Goal: Task Accomplishment & Management: Manage account settings

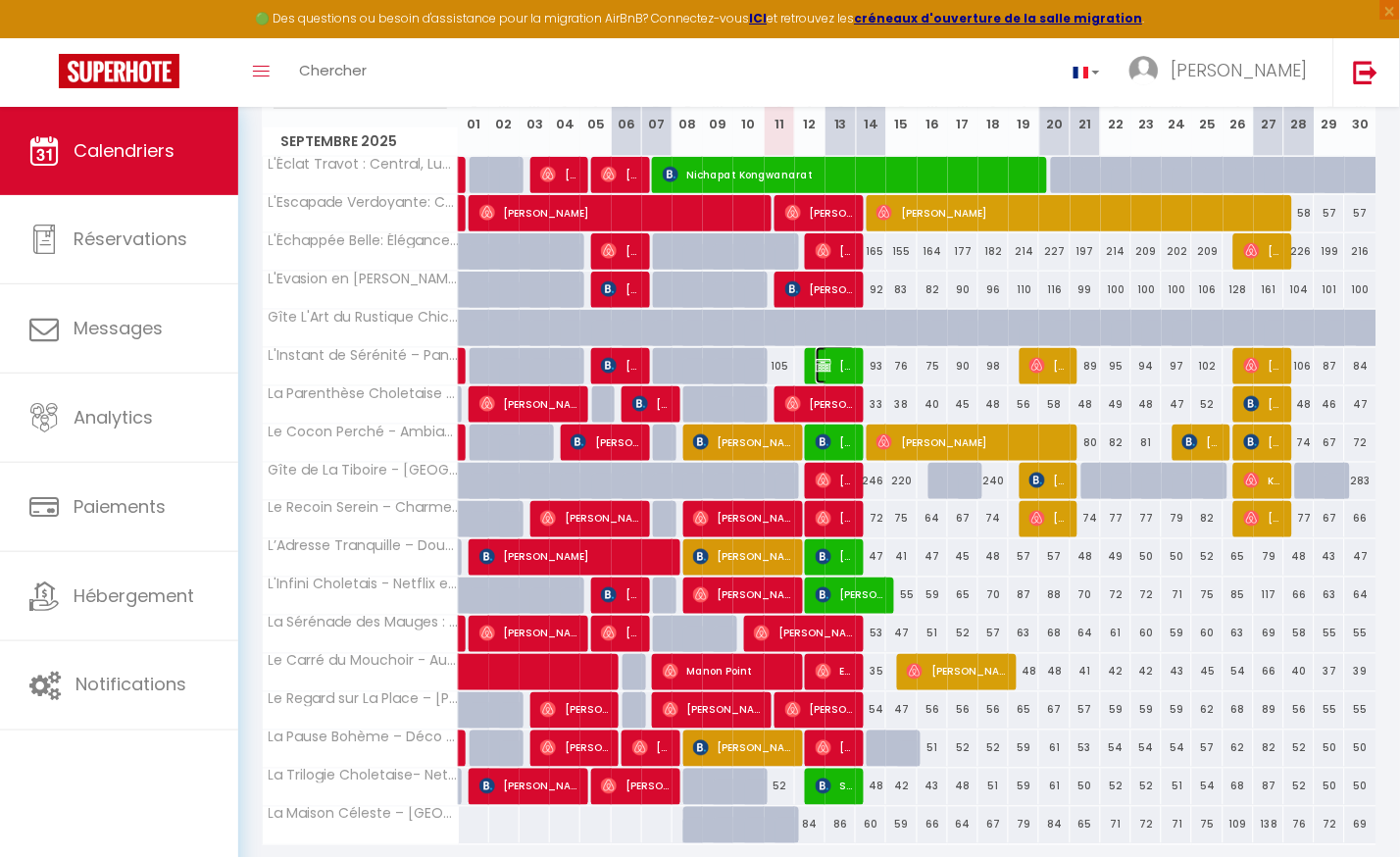
click at [827, 358] on img at bounding box center [824, 366] width 16 height 16
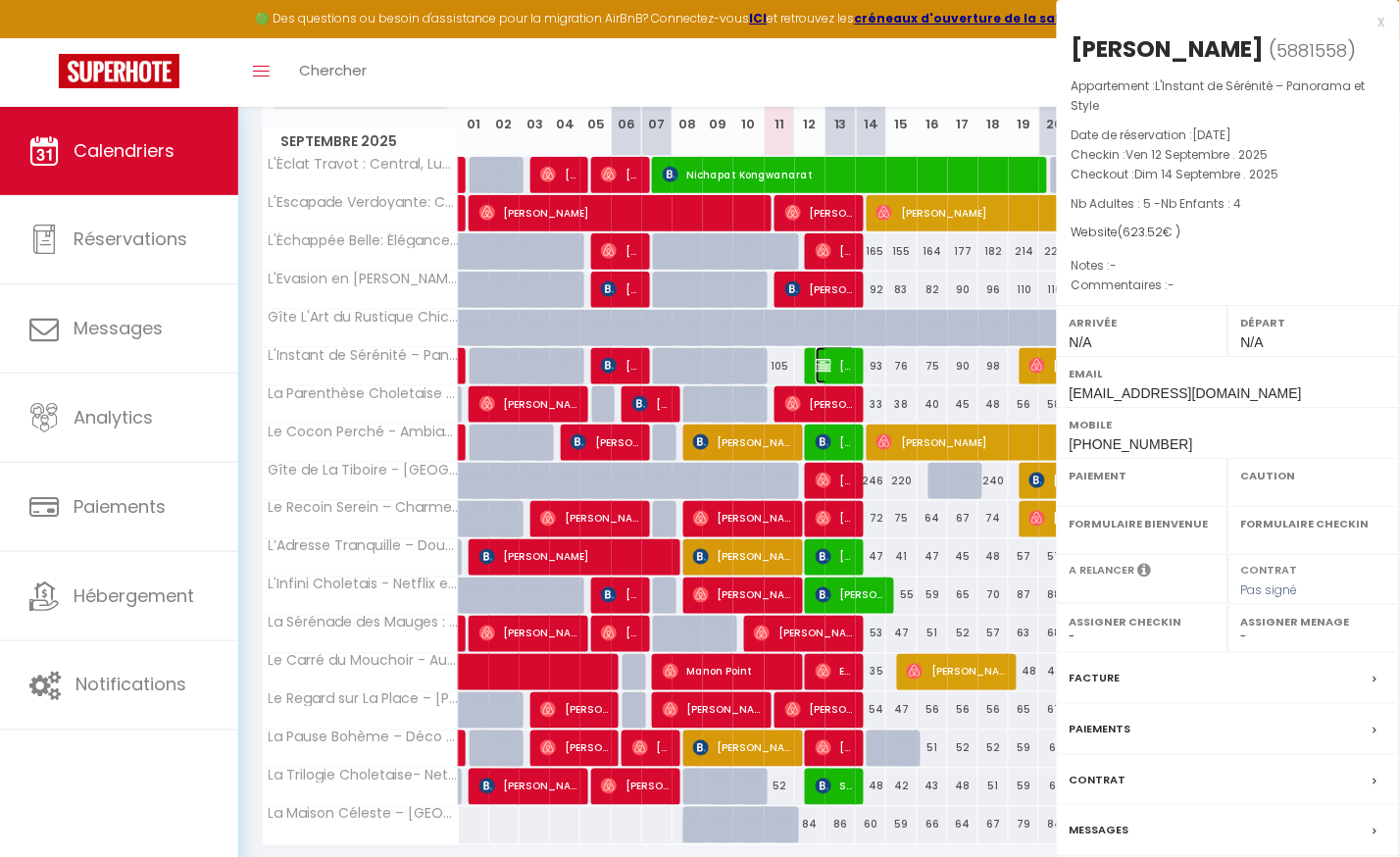
select select "OK"
select select "KO"
select select "0"
select select "1"
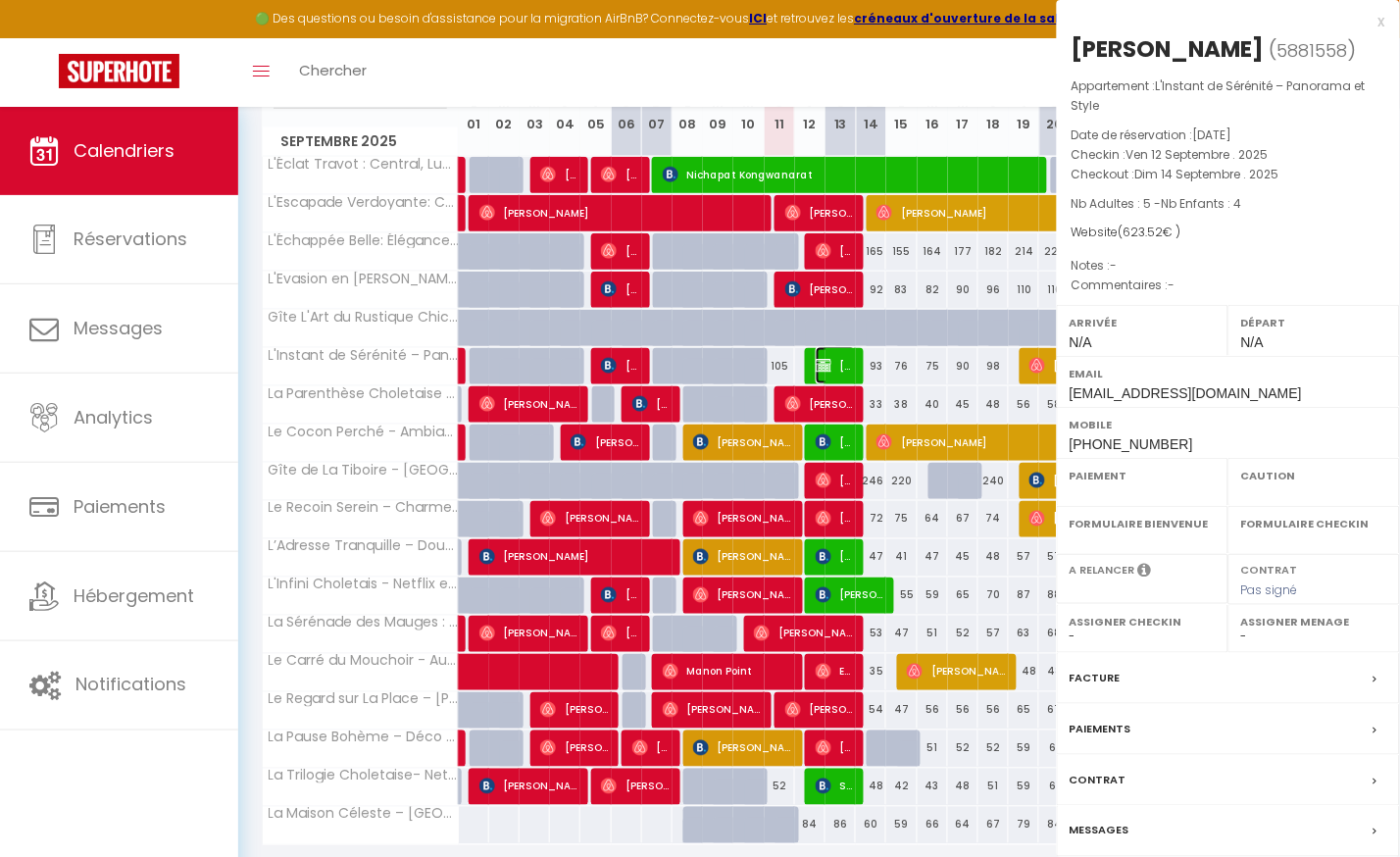
select select
select select "46993"
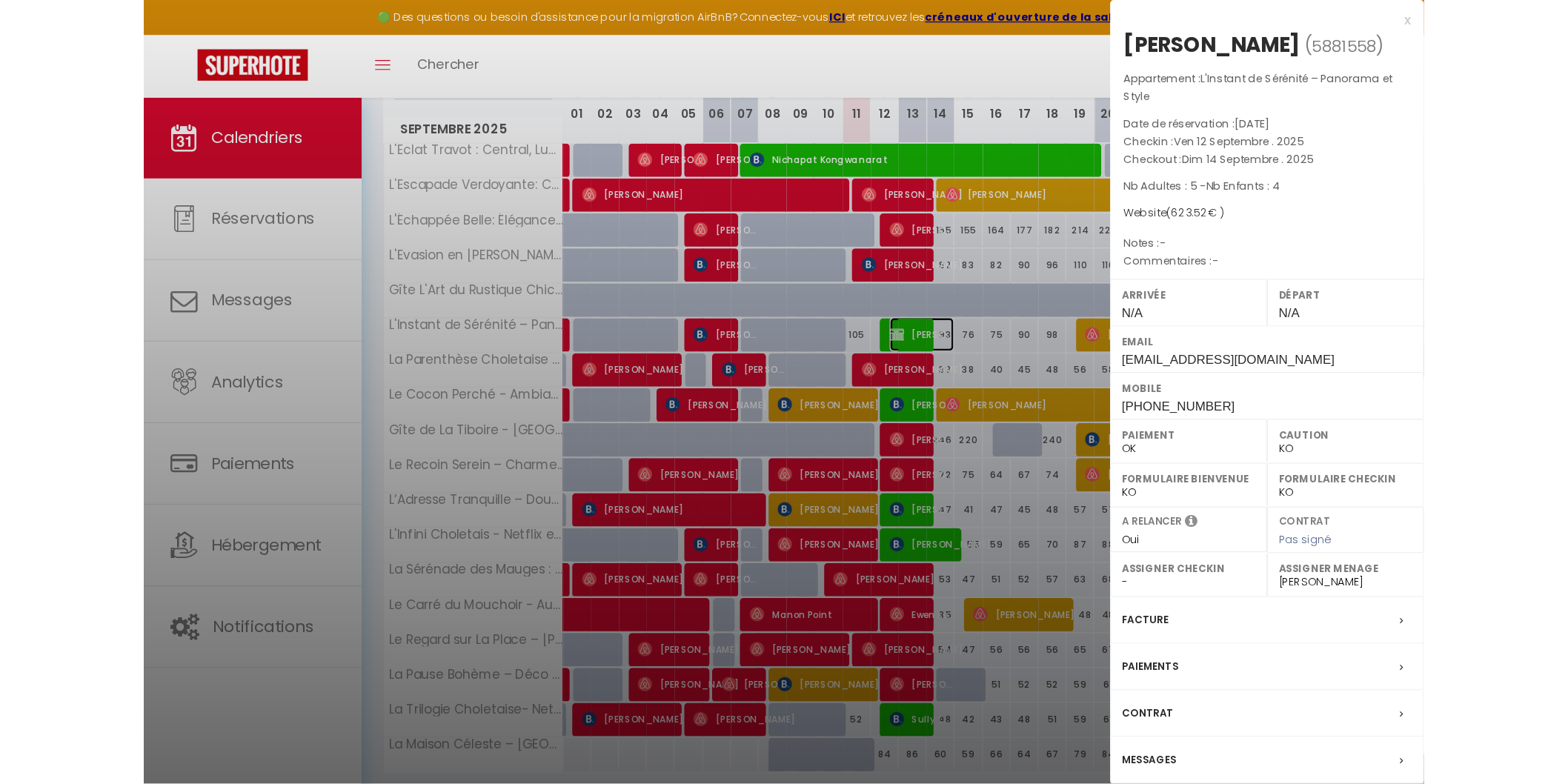
scroll to position [136, 0]
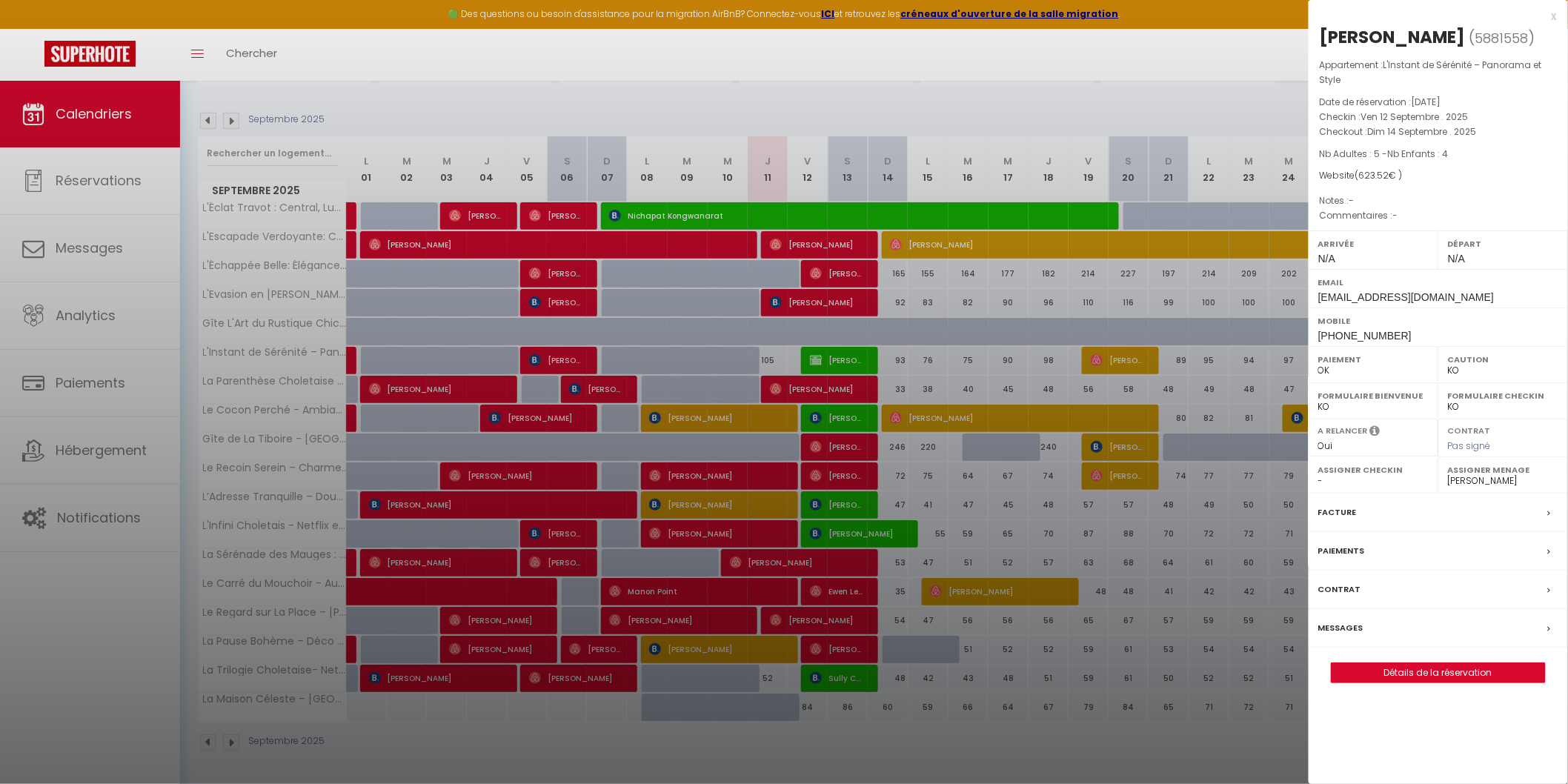
drag, startPoint x: 1335, startPoint y: 545, endPoint x: 1317, endPoint y: 551, distance: 19.0
click at [1057, 545] on label "Paiements" at bounding box center [1341, 551] width 47 height 16
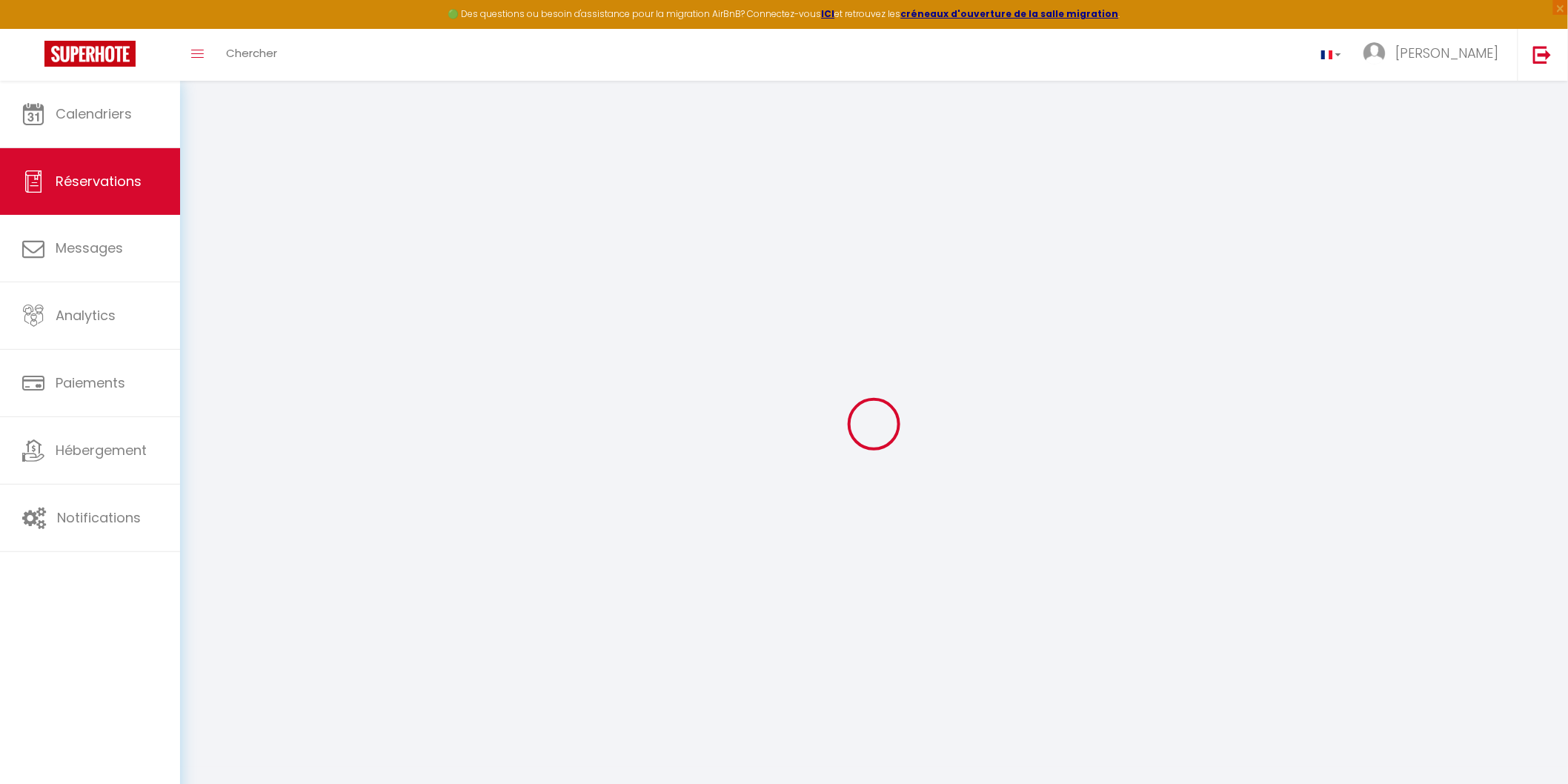
select select
checkbox input "false"
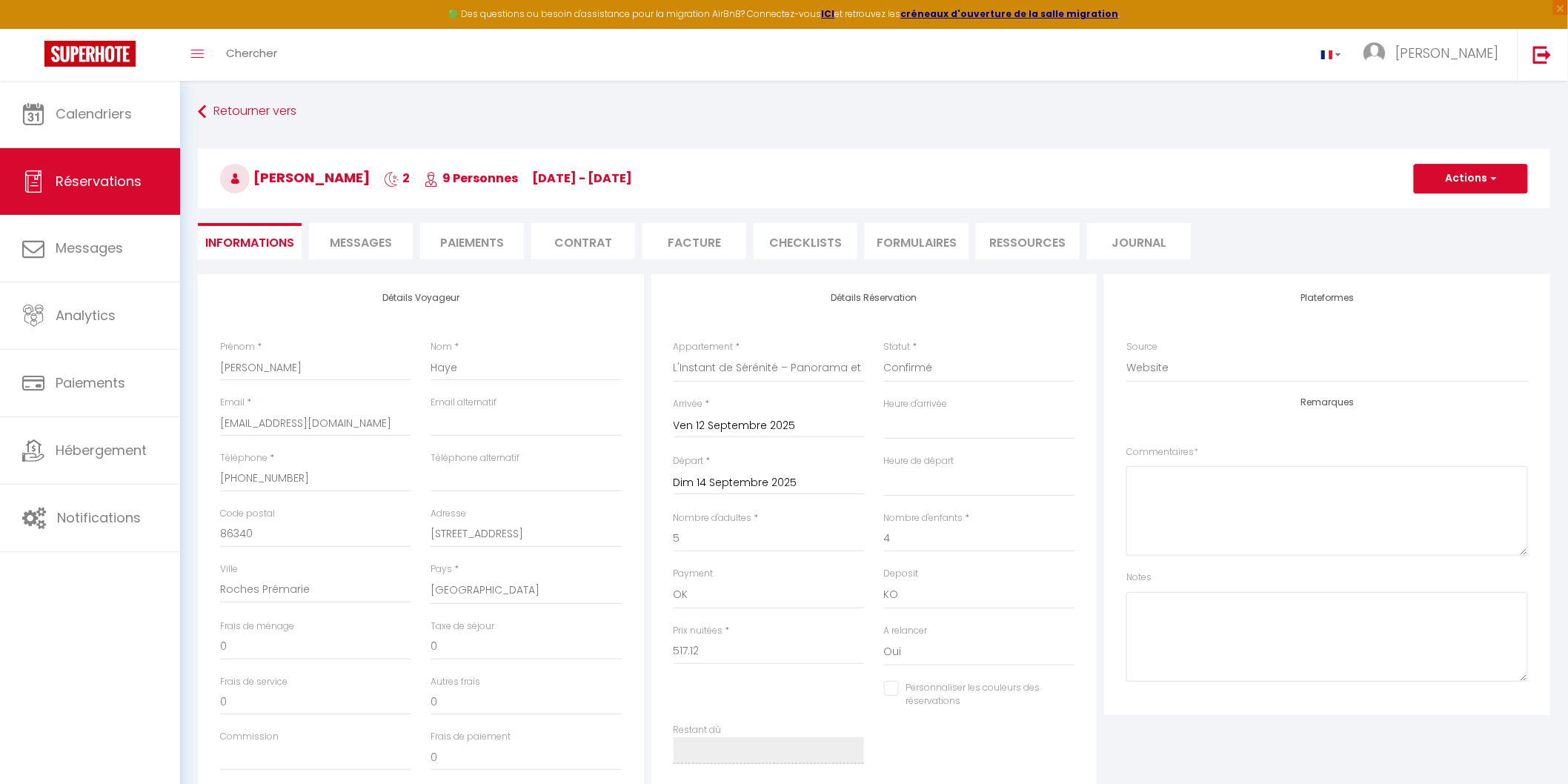
select select
checkbox input "false"
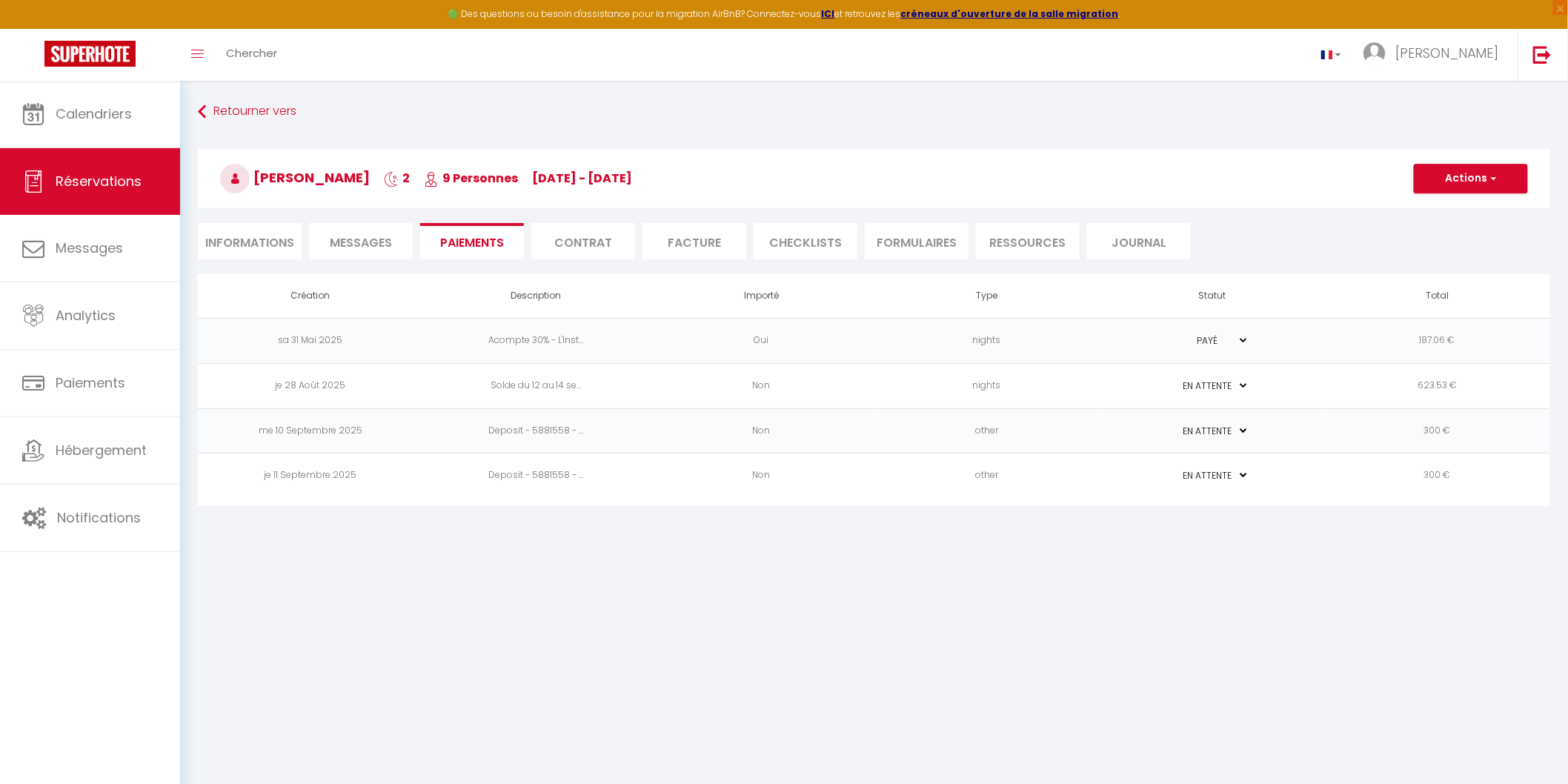
click at [299, 471] on td "je 11 Septembre 2025" at bounding box center [310, 476] width 225 height 45
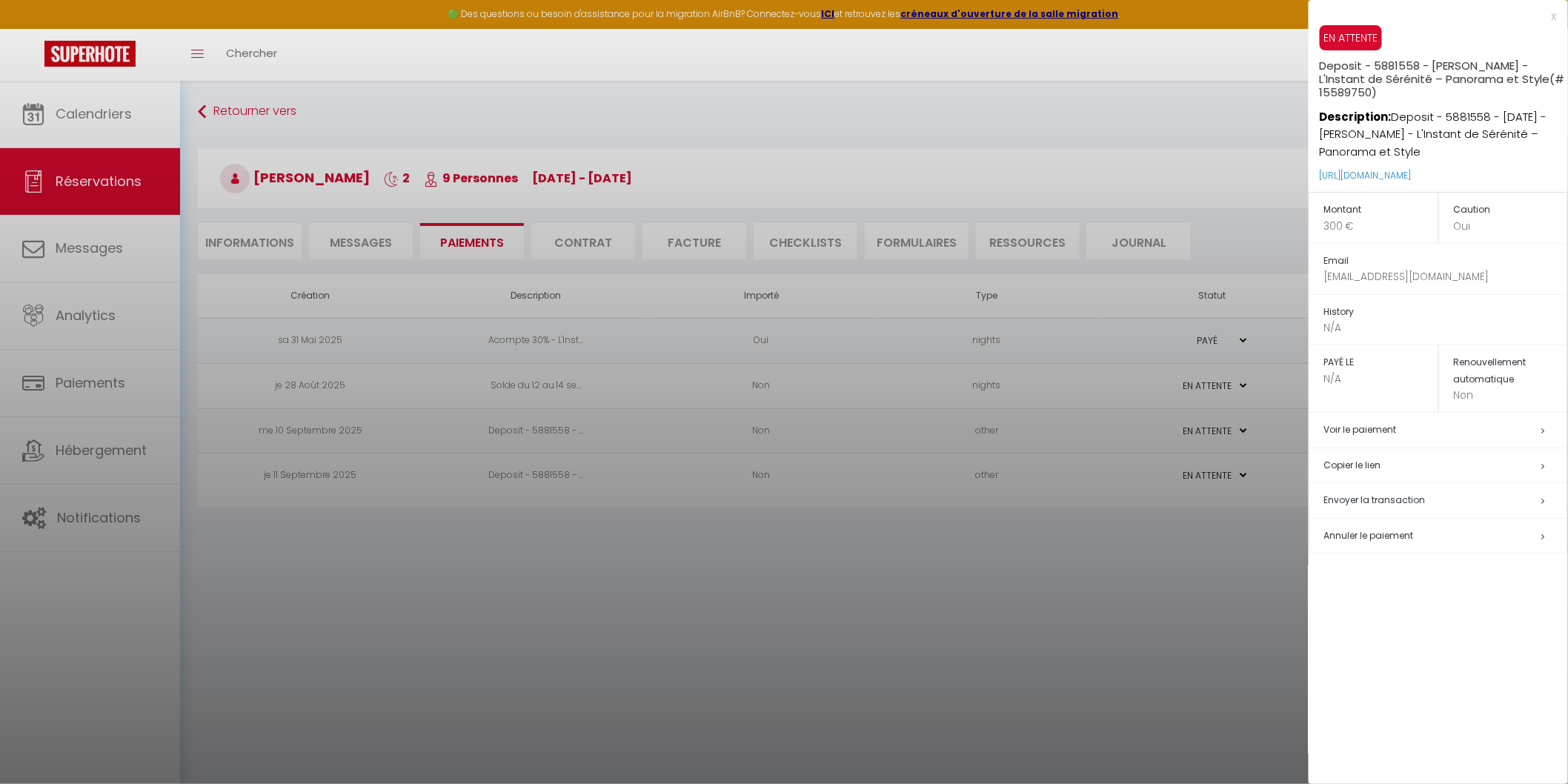
drag, startPoint x: 295, startPoint y: 552, endPoint x: 296, endPoint y: 527, distance: 25.0
click at [296, 552] on div at bounding box center [784, 392] width 1568 height 784
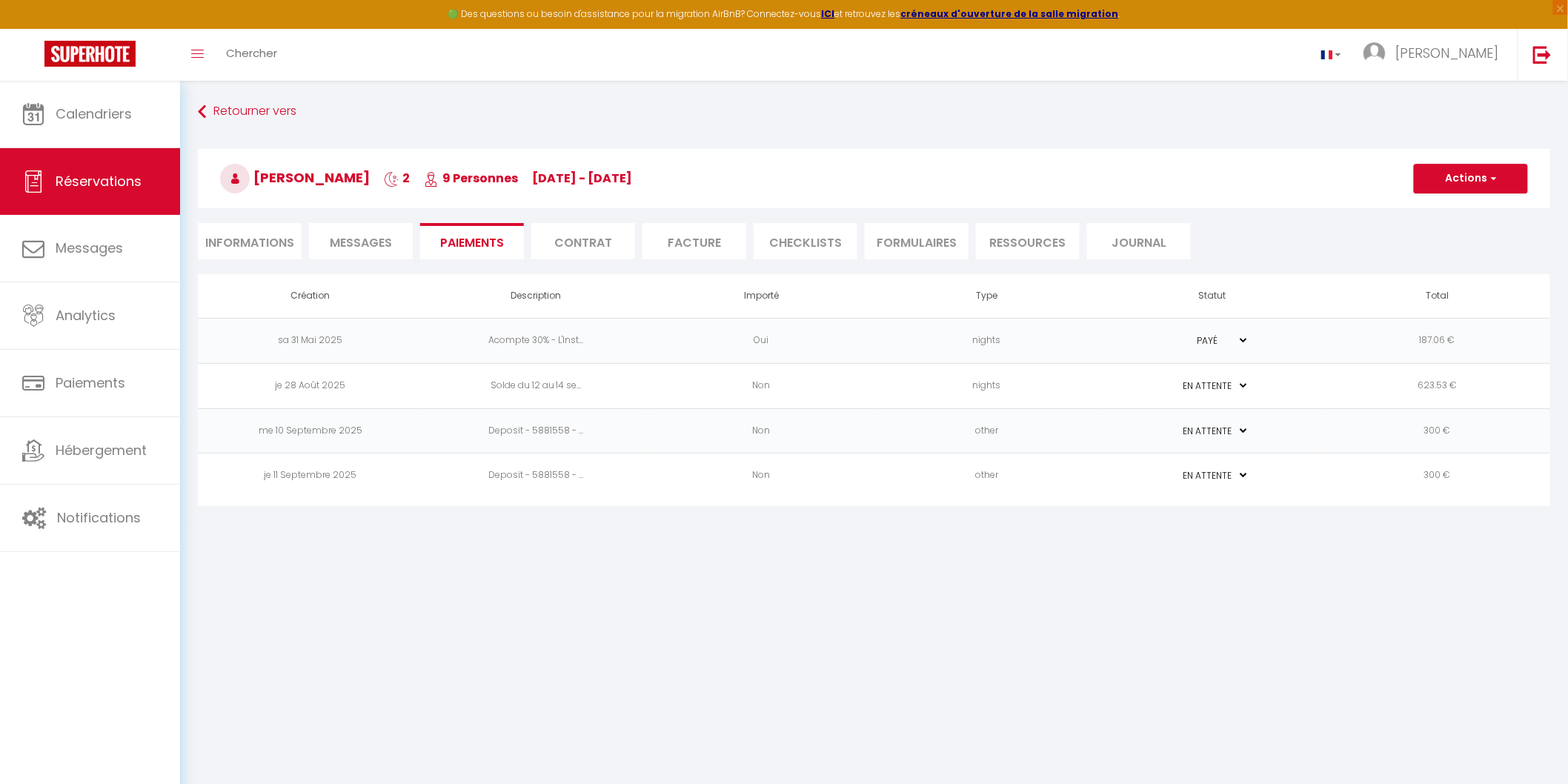
click at [284, 425] on td "me 10 Septembre 2025" at bounding box center [310, 431] width 225 height 45
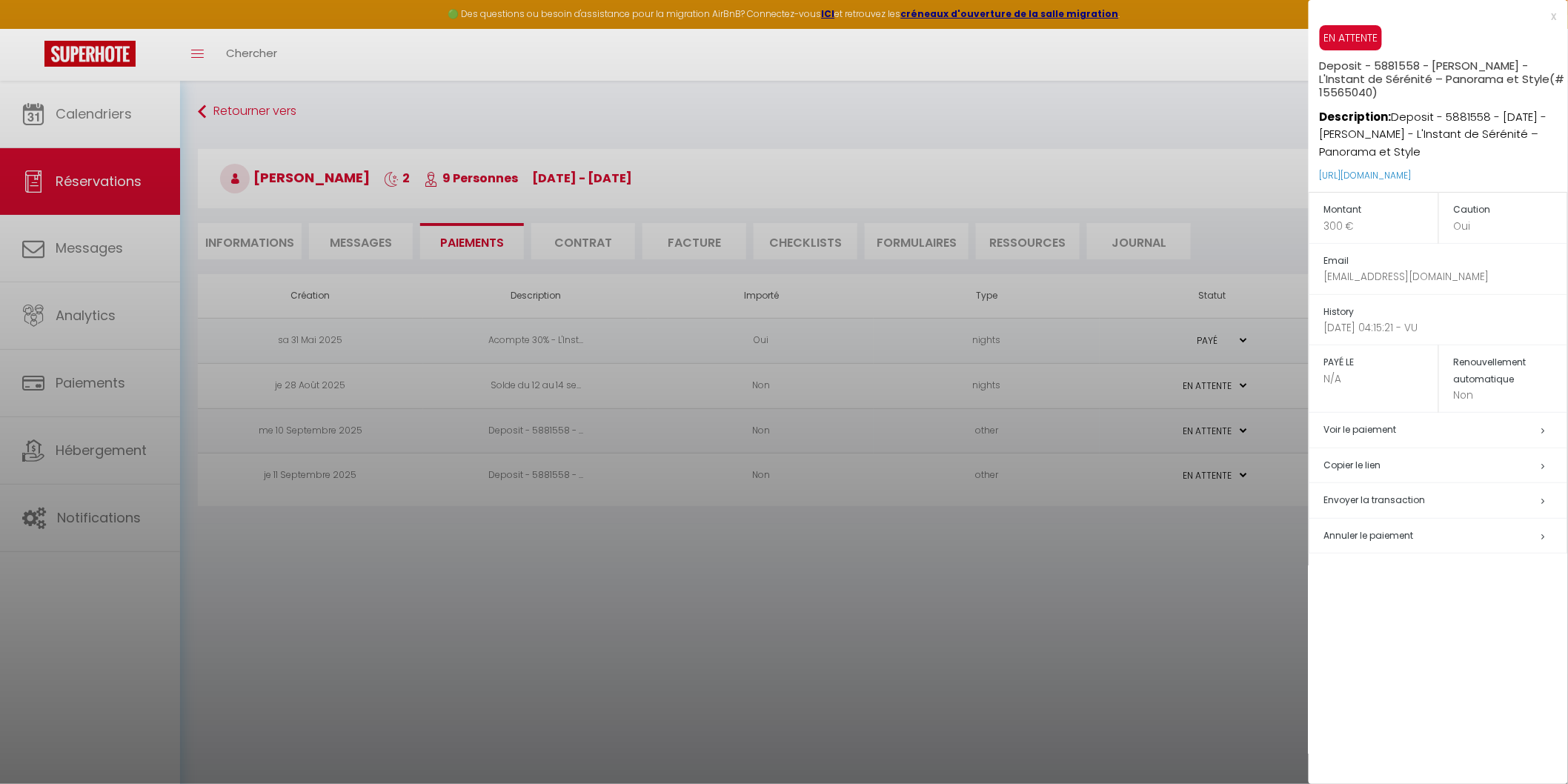
click at [319, 563] on div at bounding box center [784, 392] width 1568 height 784
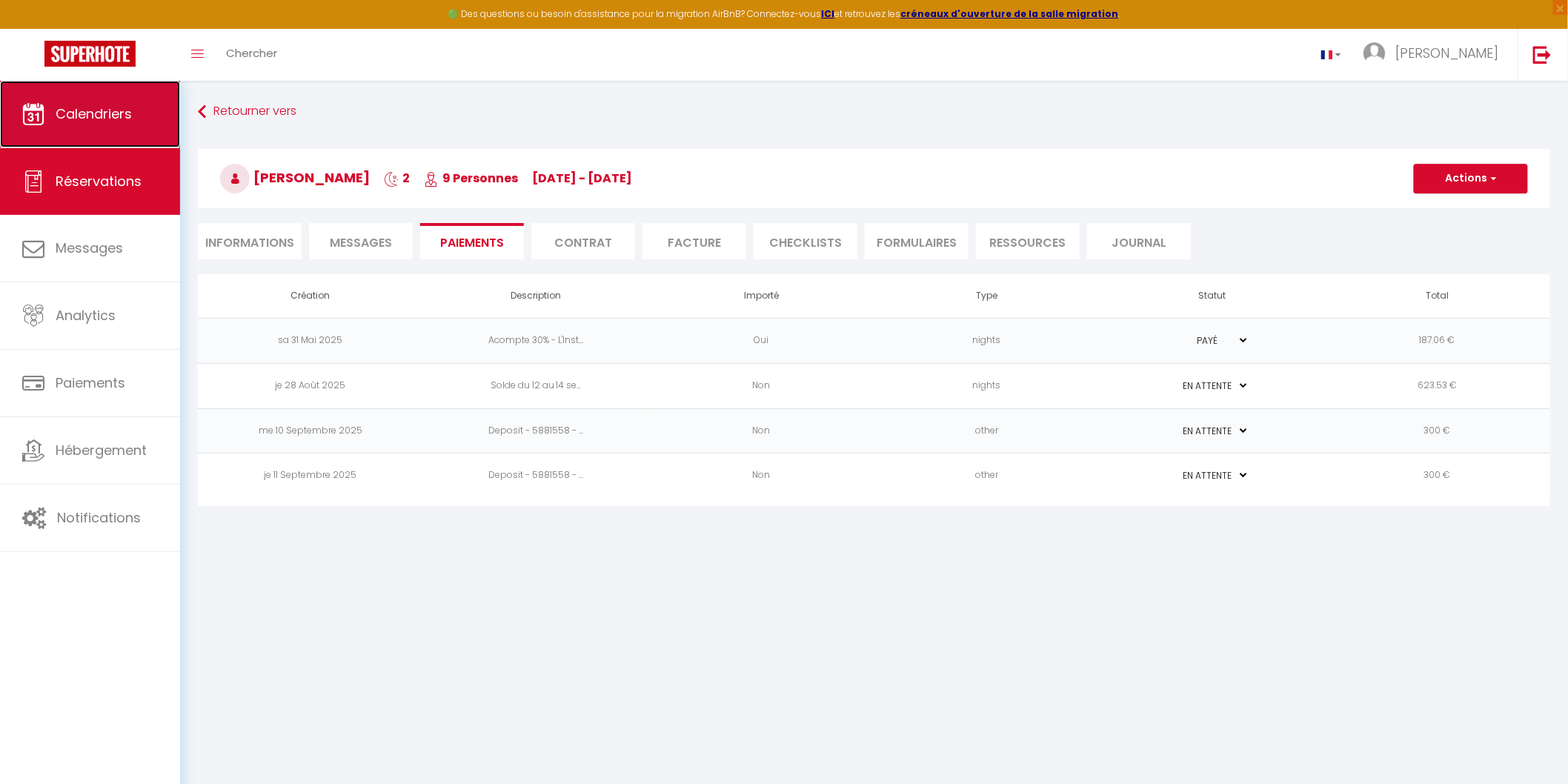
click at [84, 124] on link "Calendriers" at bounding box center [90, 114] width 180 height 67
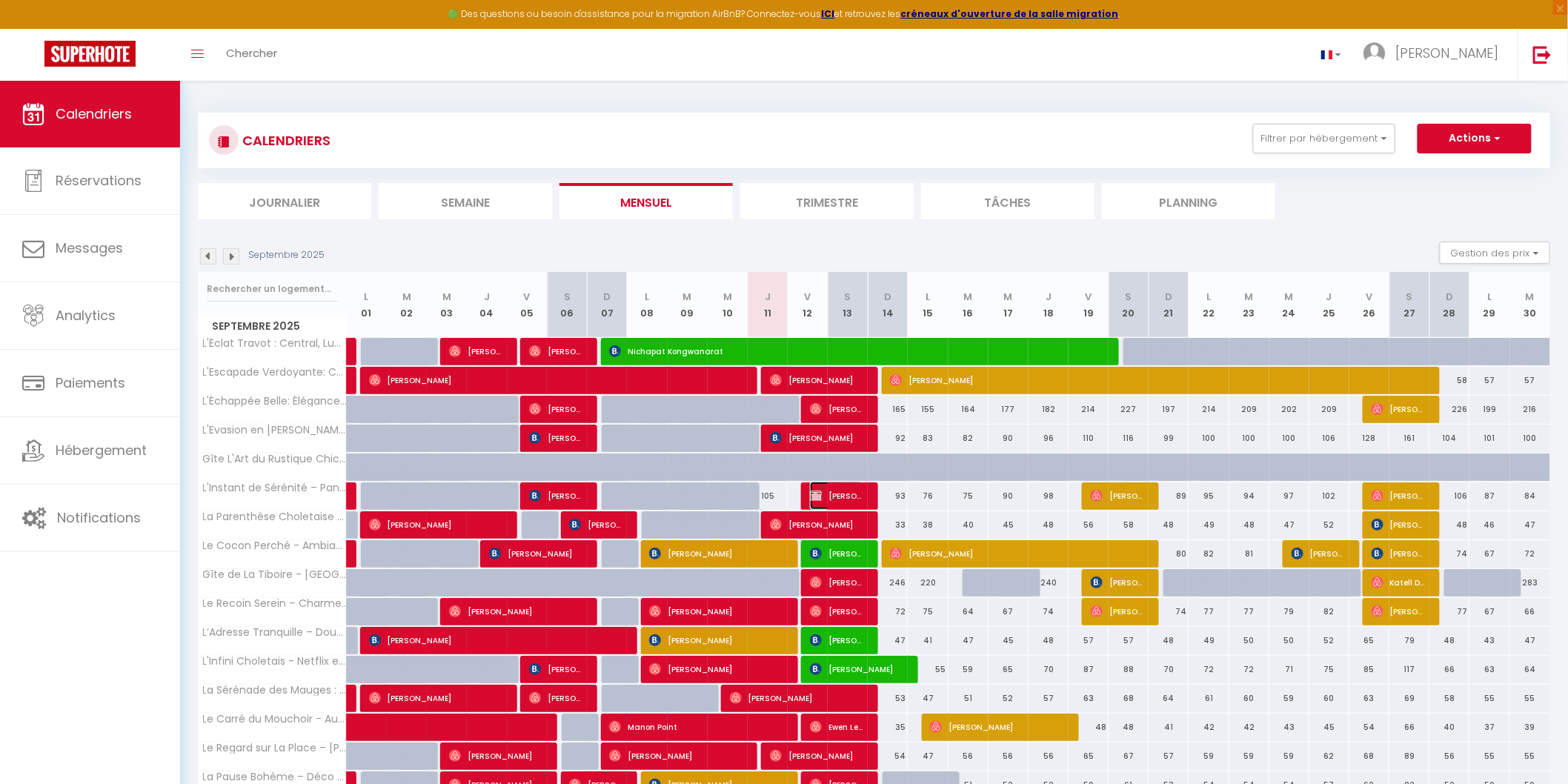
click at [821, 492] on img at bounding box center [816, 496] width 12 height 12
select select "OK"
select select "KO"
select select "0"
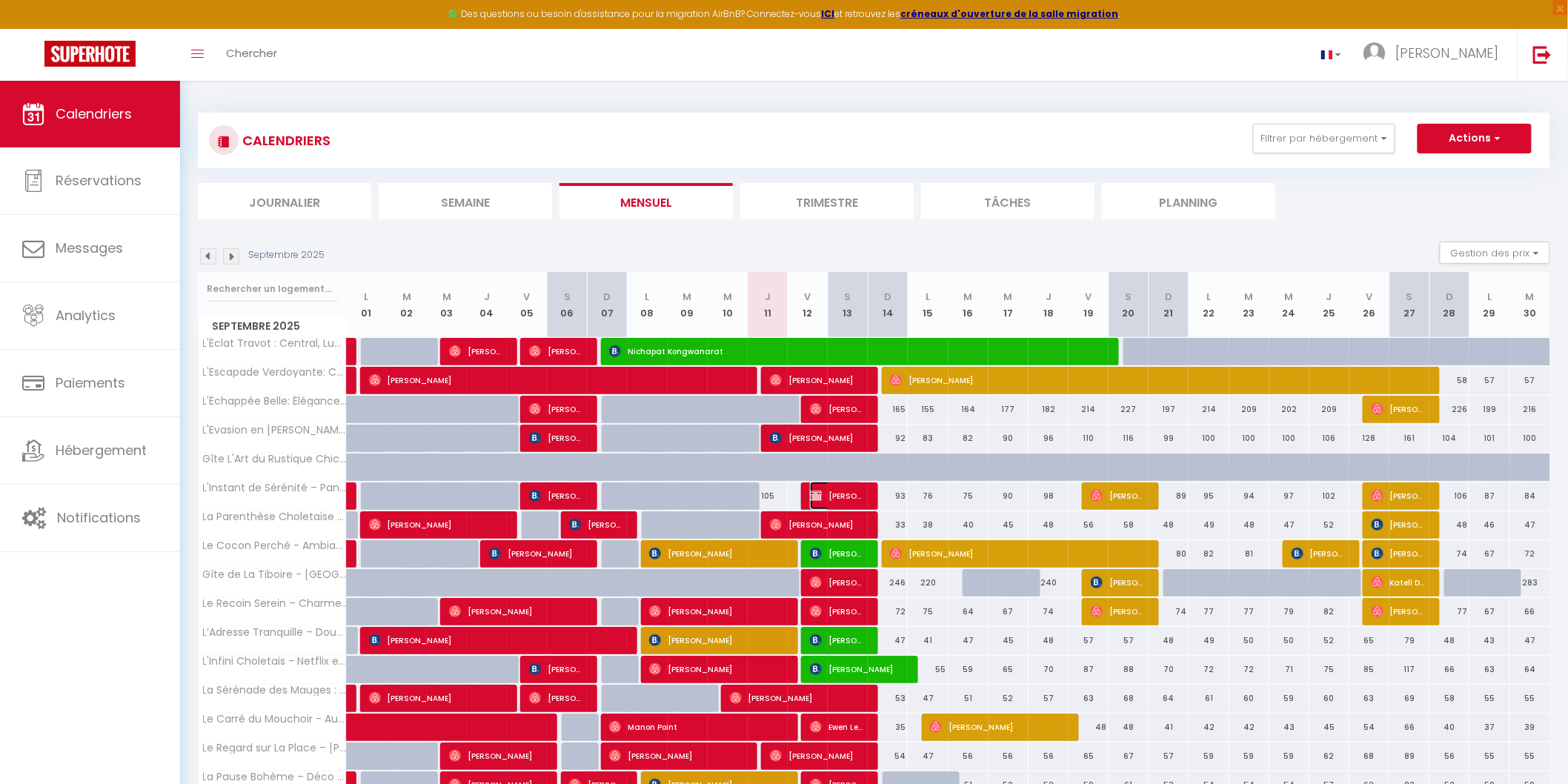
select select "1"
select select
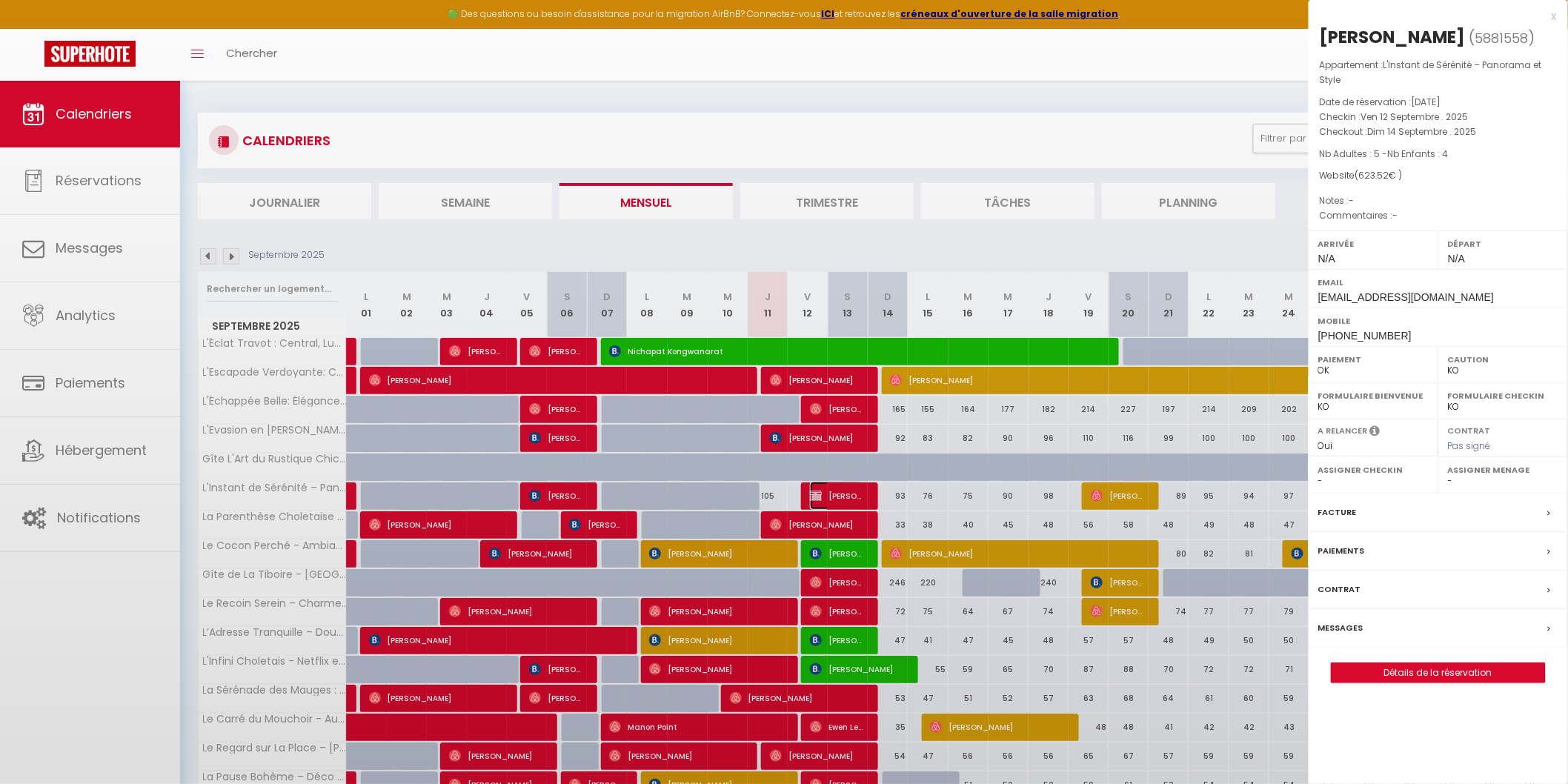
select select "46993"
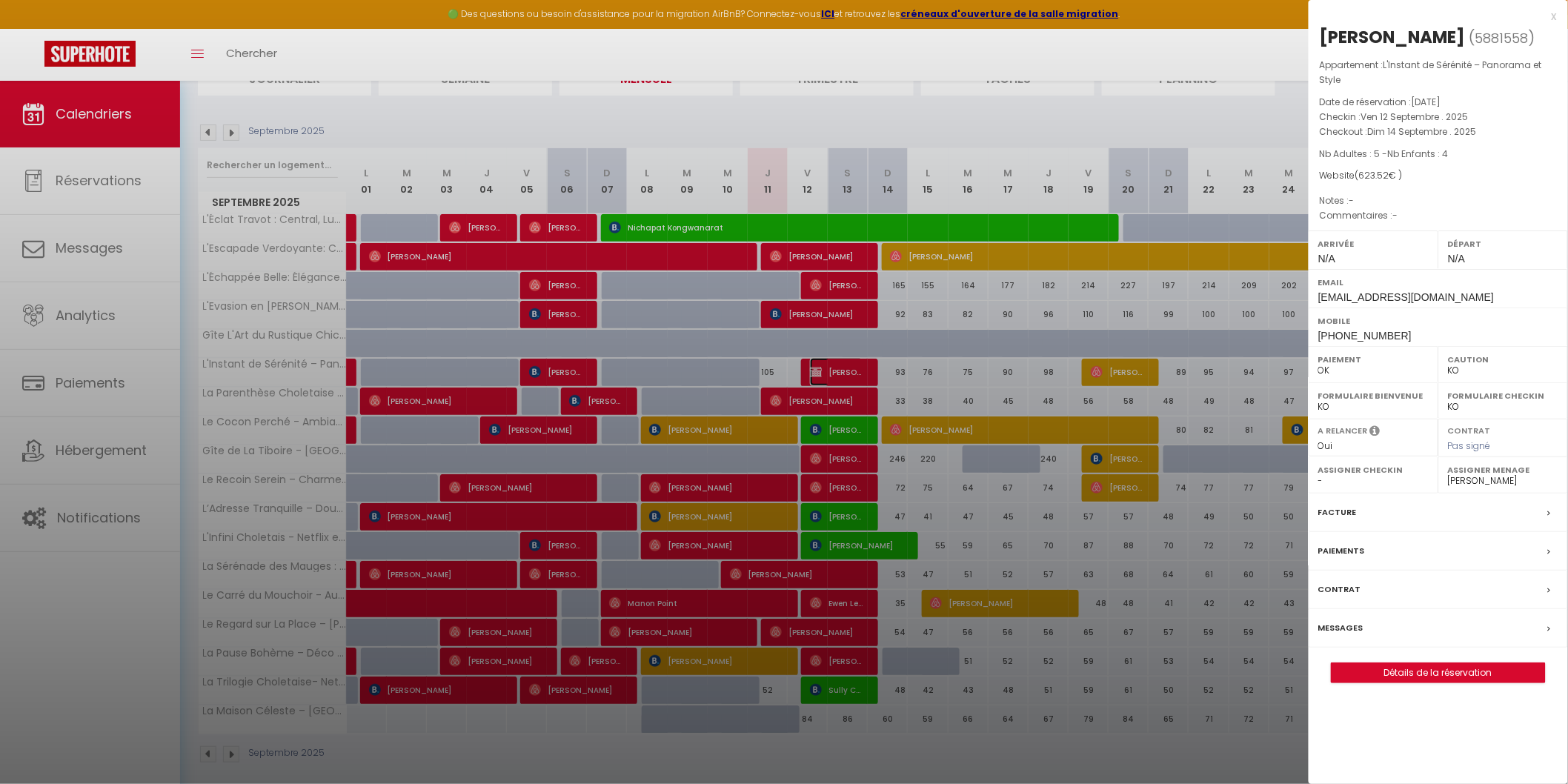
scroll to position [136, 0]
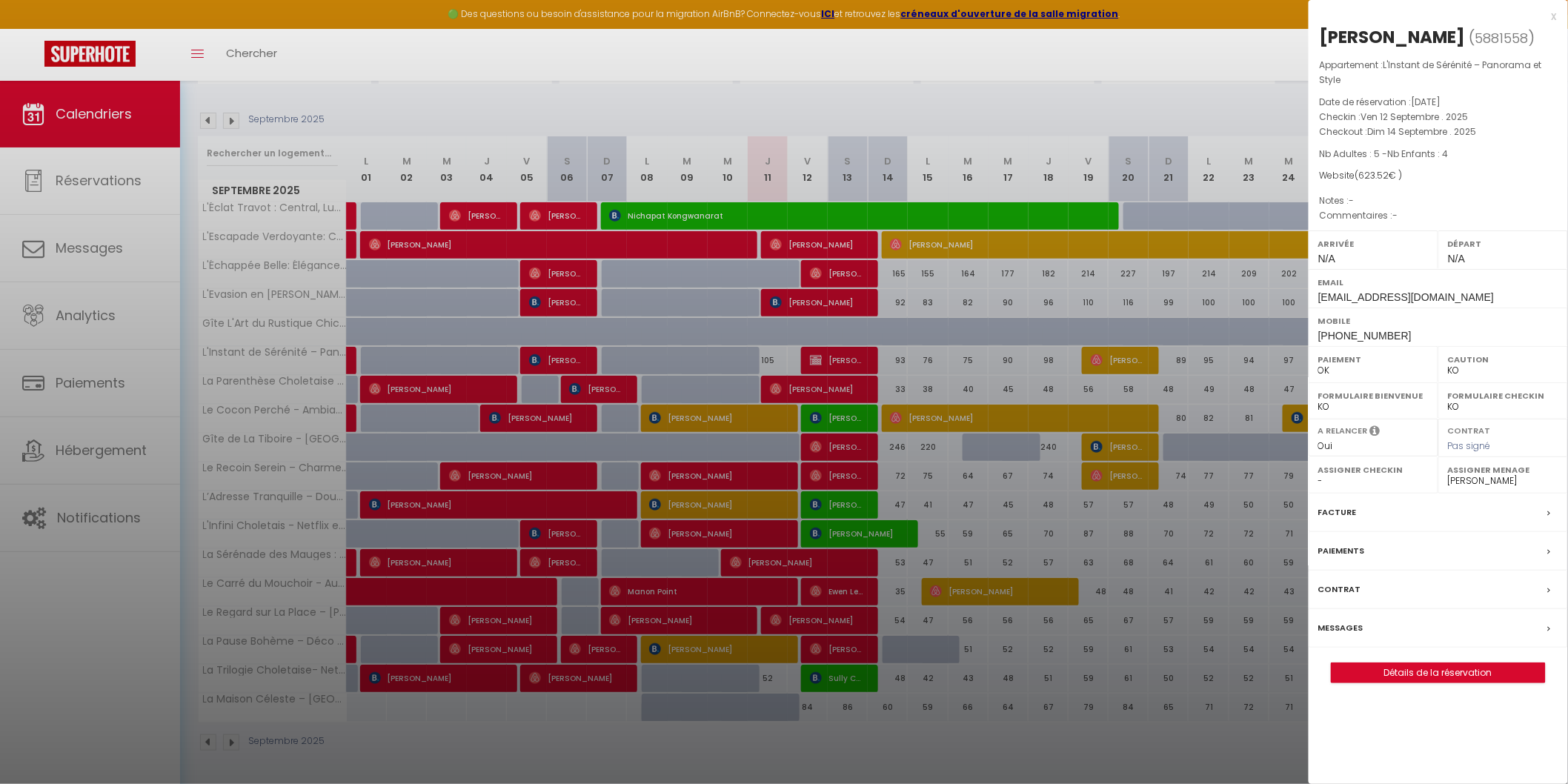
click at [854, 568] on div at bounding box center [784, 392] width 1568 height 784
